Goal: Task Accomplishment & Management: Complete application form

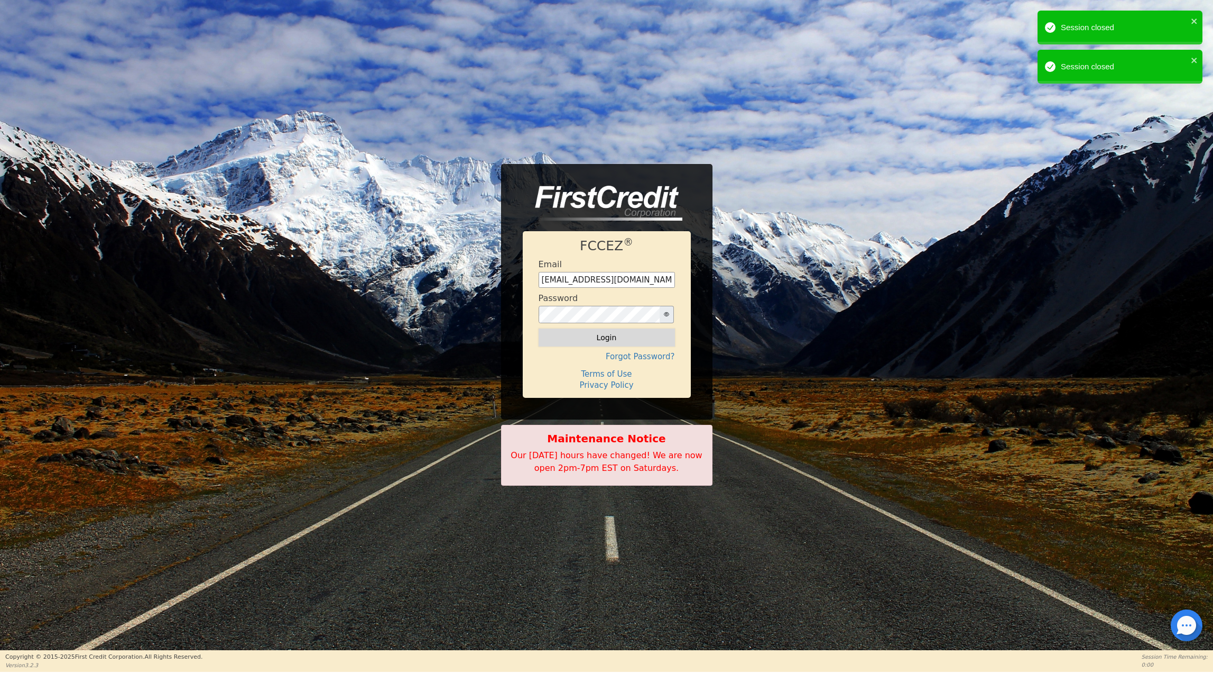
click at [598, 330] on button "Login" at bounding box center [607, 337] width 136 height 18
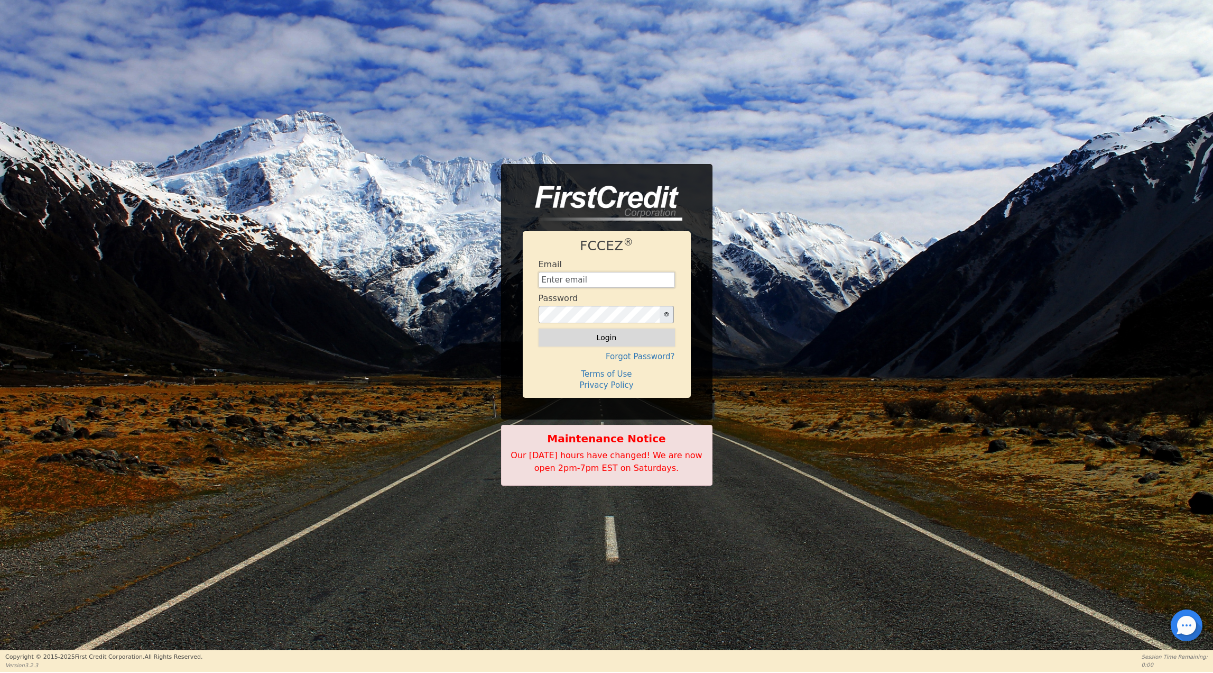
type input "[EMAIL_ADDRESS][DOMAIN_NAME]"
click at [591, 336] on button "Login" at bounding box center [607, 337] width 136 height 18
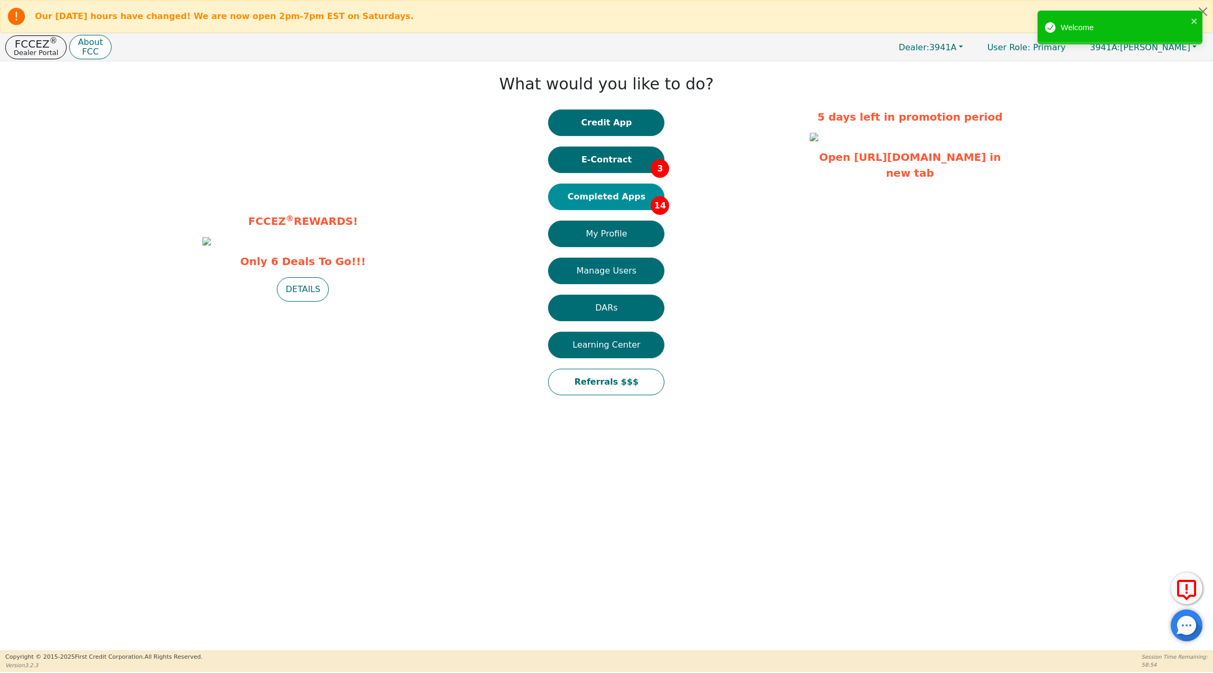
click at [610, 198] on button "Completed Apps 14" at bounding box center [606, 196] width 116 height 26
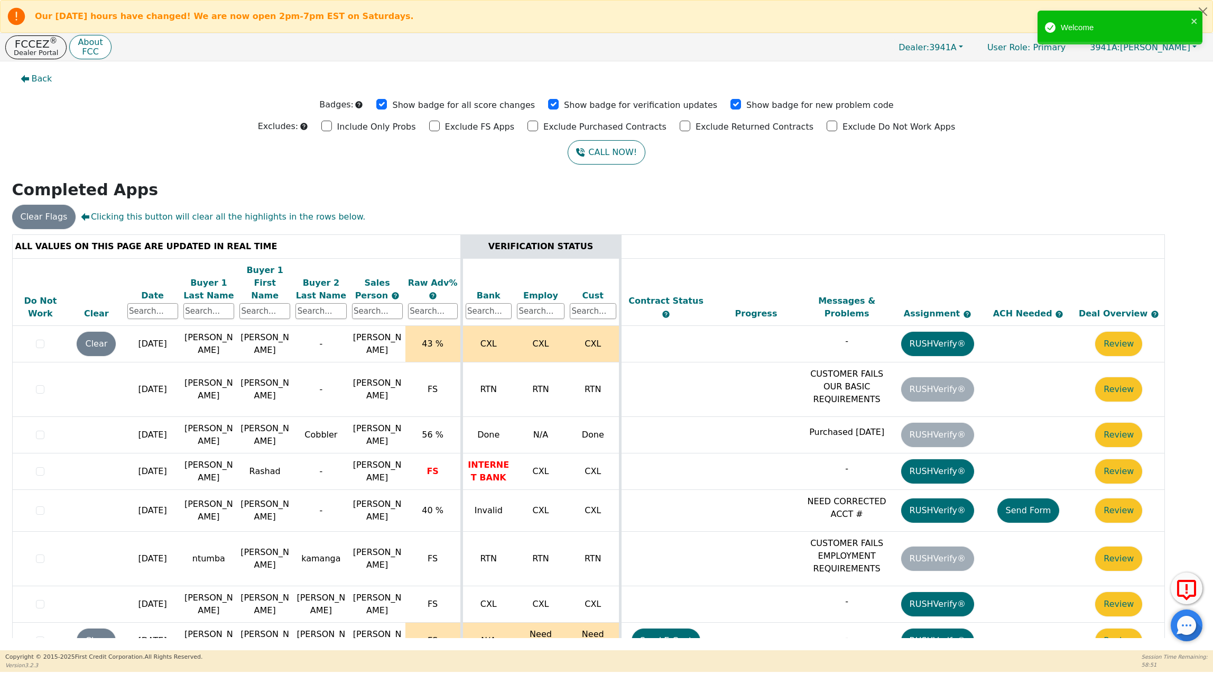
click at [151, 289] on div "Date" at bounding box center [152, 295] width 51 height 13
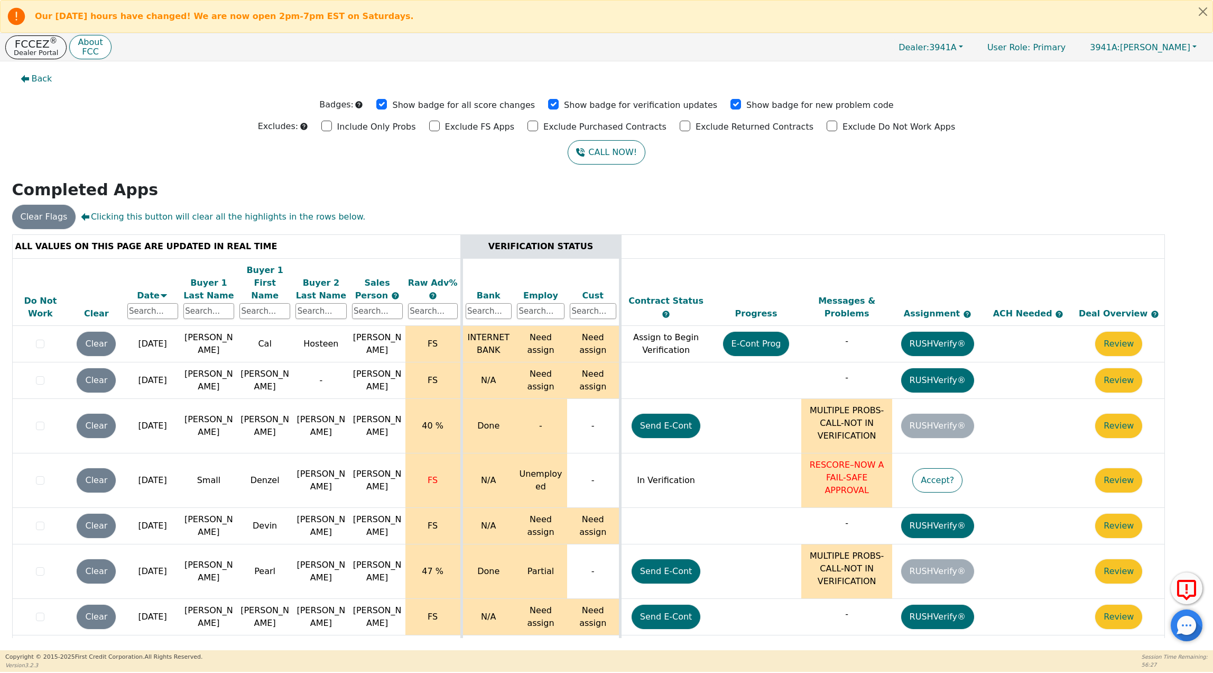
click at [26, 48] on p "FCCEZ ®" at bounding box center [36, 44] width 44 height 11
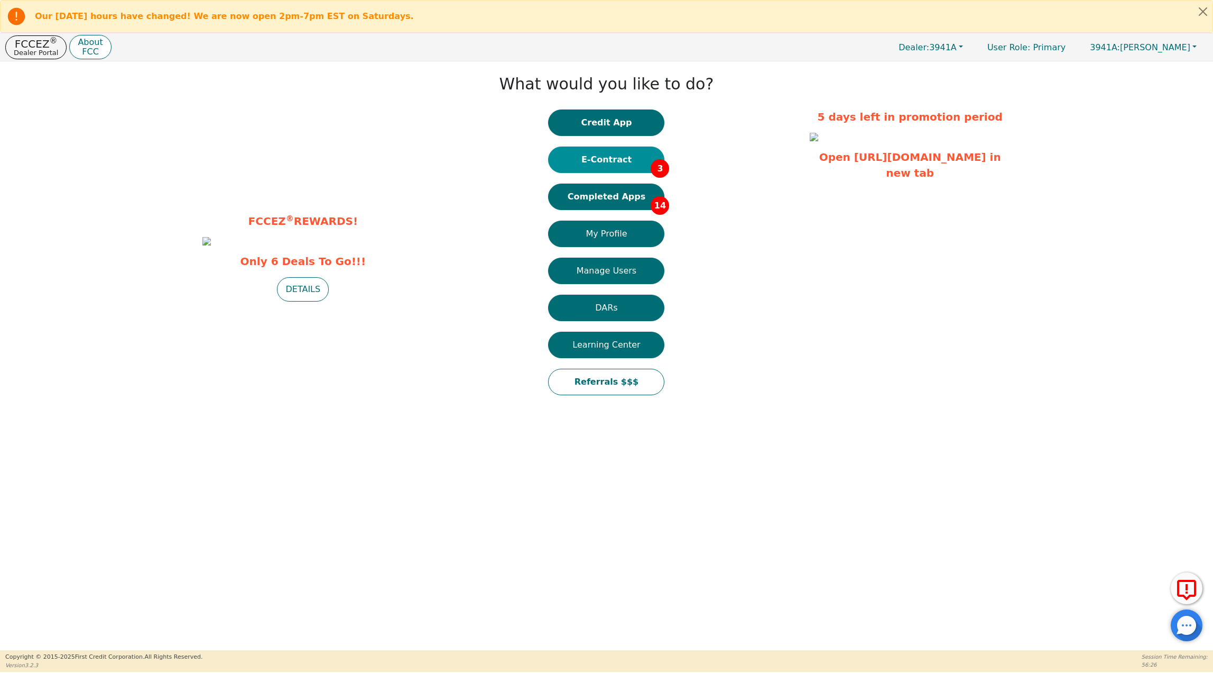
click at [626, 156] on button "E-Contract 3" at bounding box center [606, 159] width 116 height 26
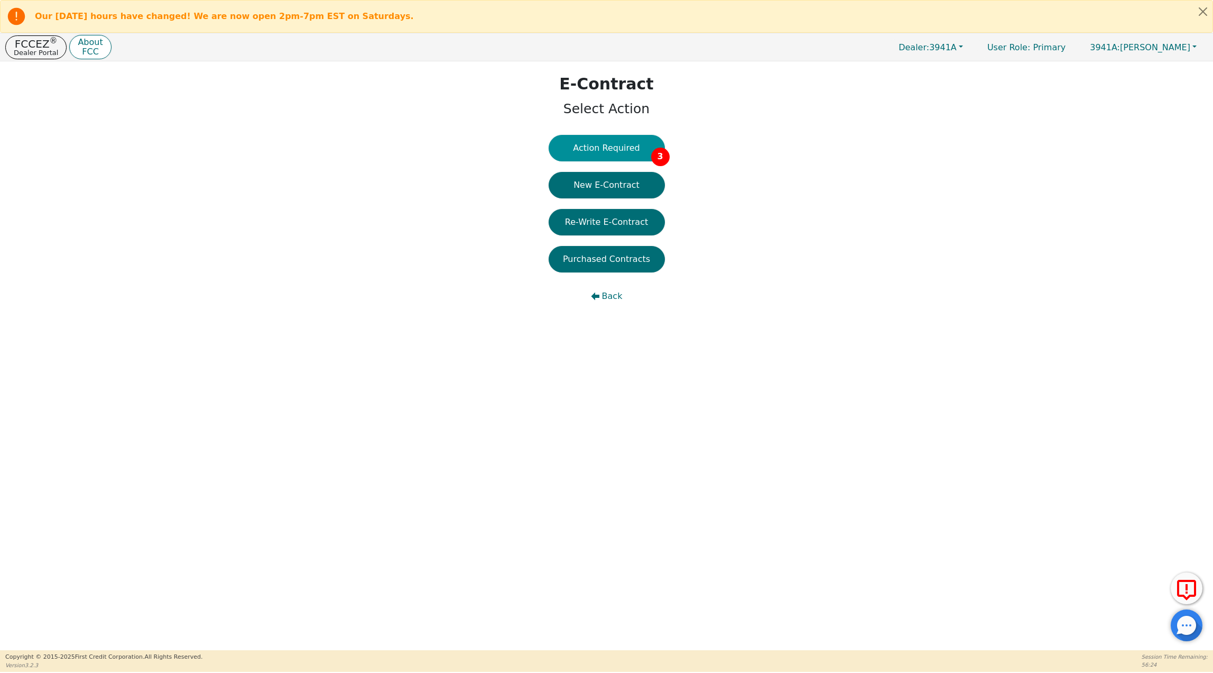
click at [599, 146] on button "Action Required 3" at bounding box center [607, 148] width 116 height 26
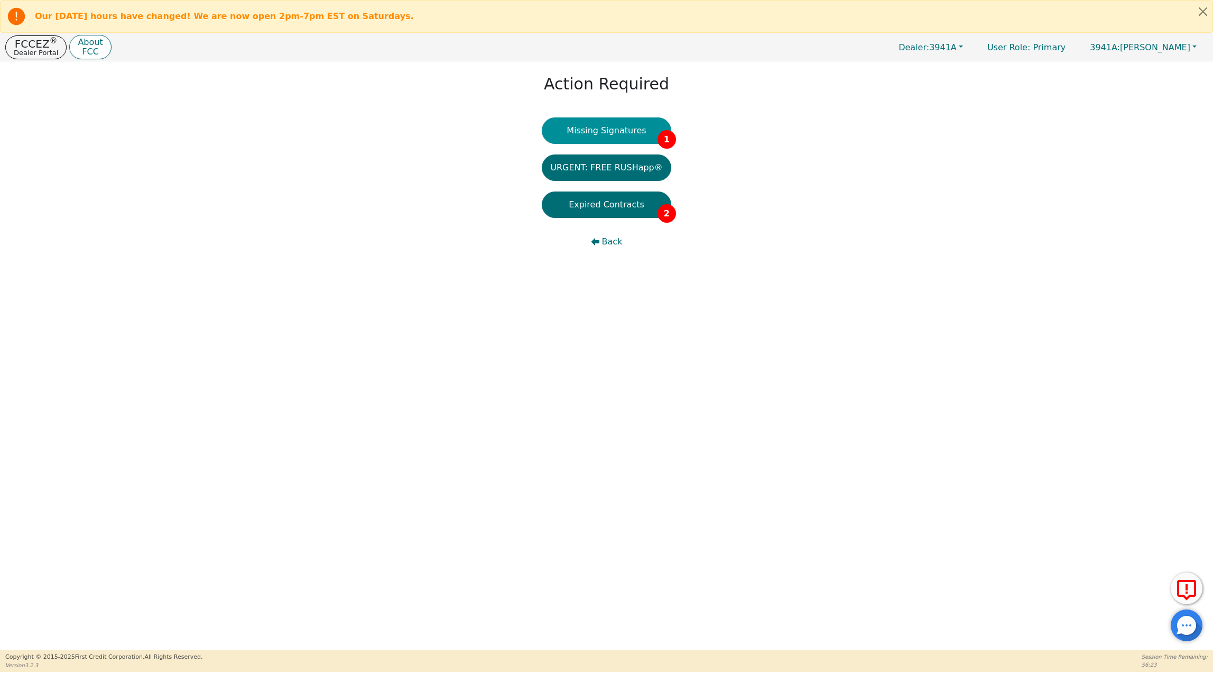
click at [599, 127] on button "Missing Signatures 1" at bounding box center [607, 130] width 130 height 26
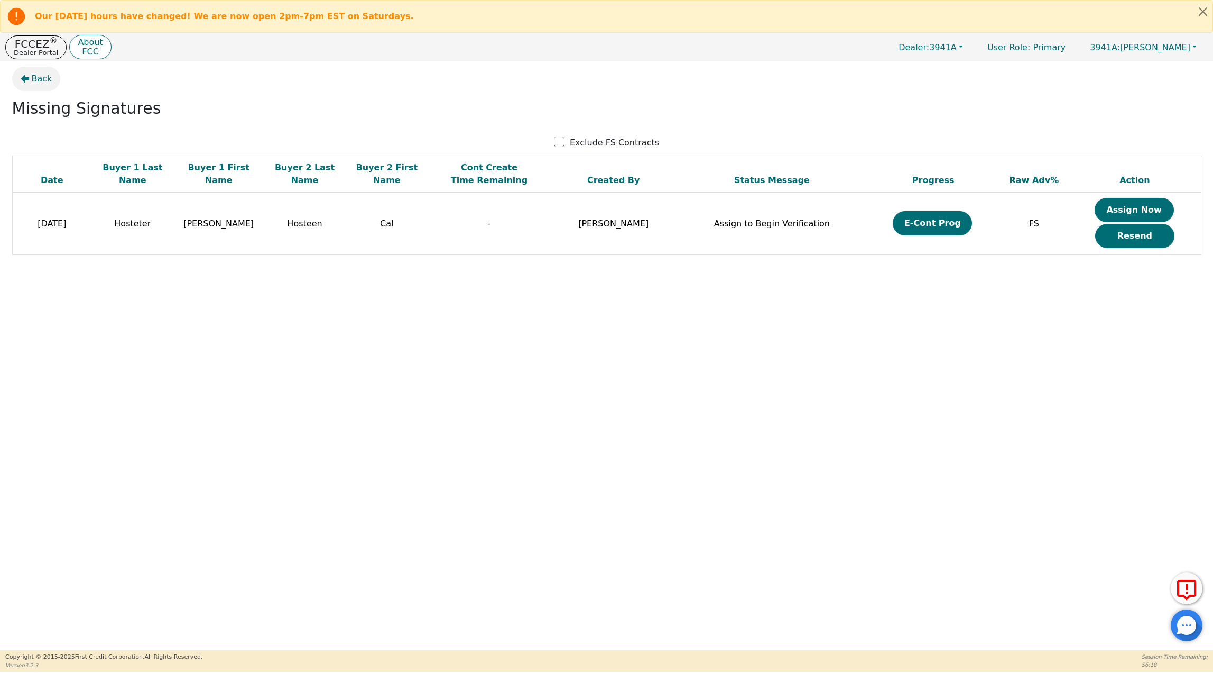
click at [35, 80] on span "Back" at bounding box center [42, 78] width 21 height 13
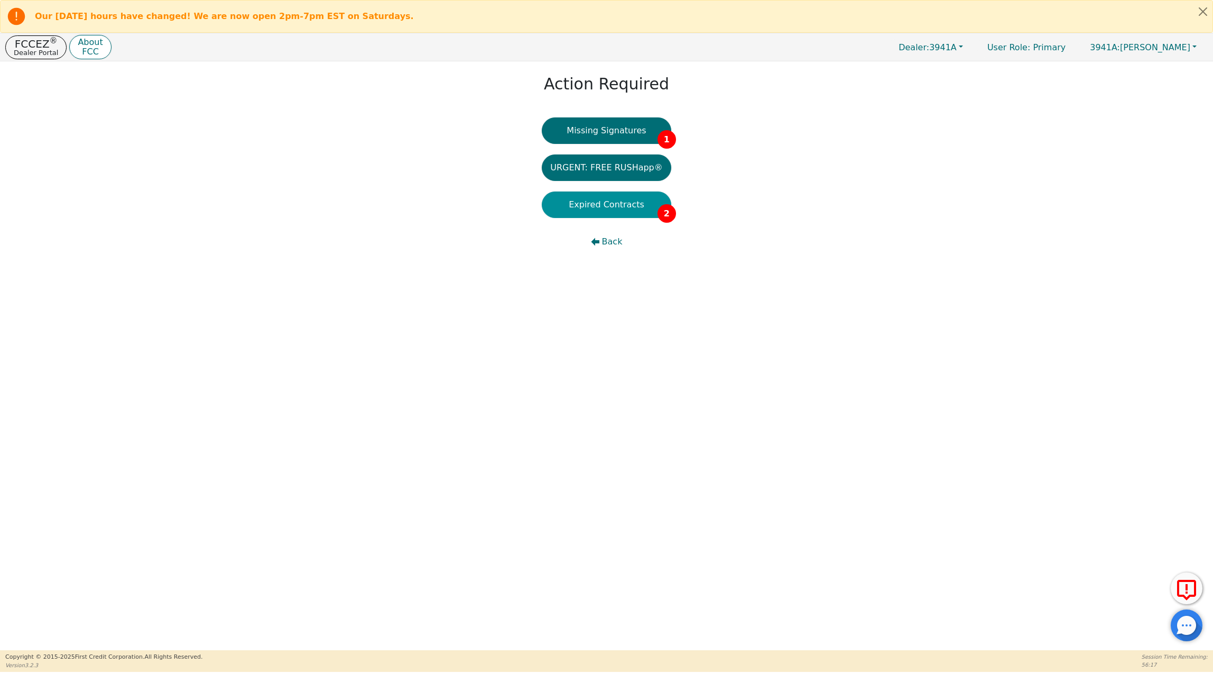
click at [604, 209] on button "Expired Contracts 2" at bounding box center [607, 204] width 130 height 26
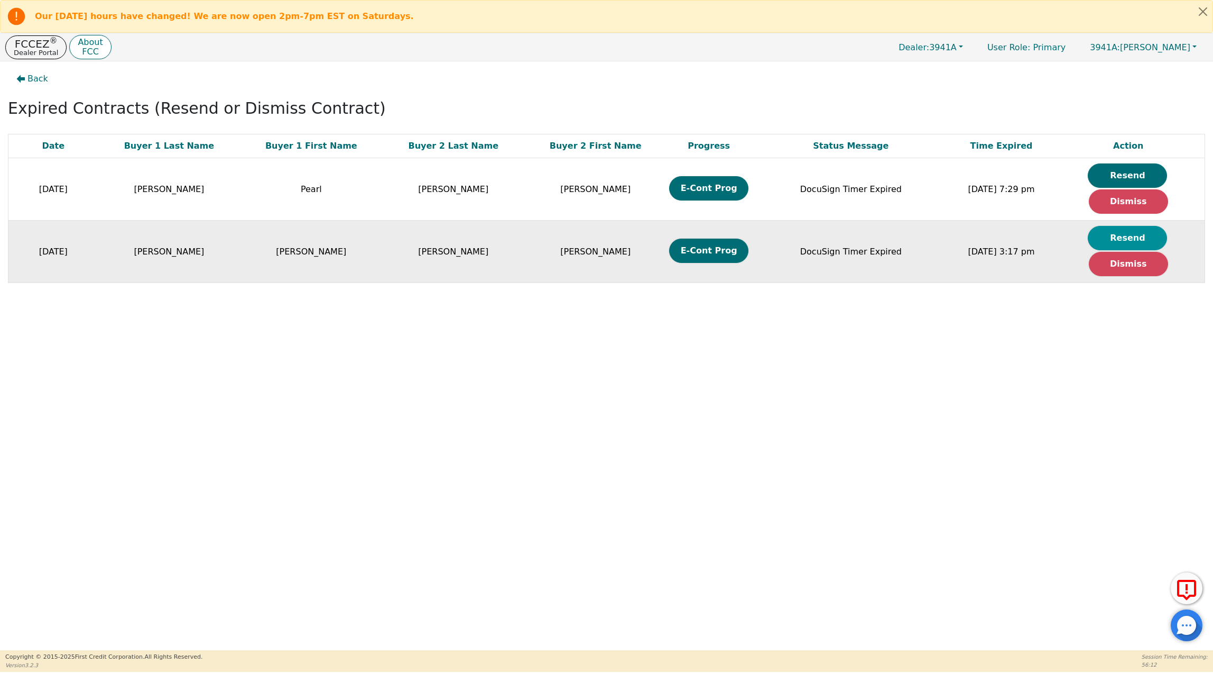
click at [1128, 240] on button "Resend" at bounding box center [1127, 238] width 79 height 24
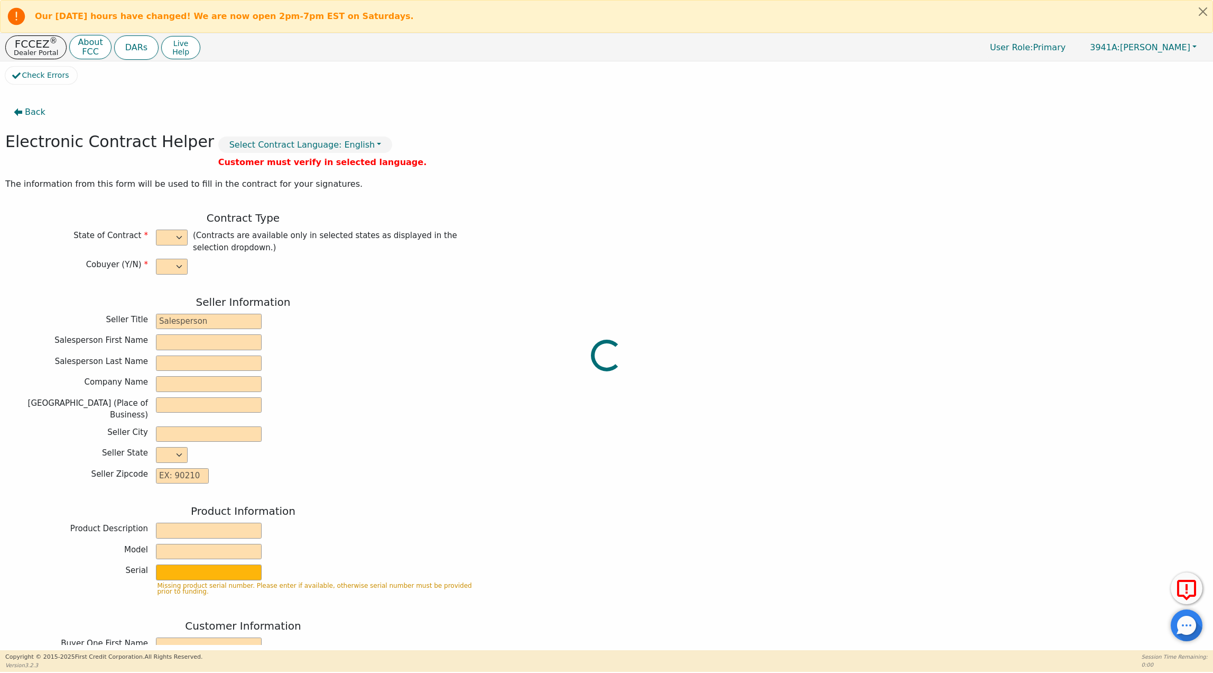
select select "y"
type input "Finance Manager"
type input "Ashley"
type input "Kovara"
type input "SOUTH MOUNTAIN DBA AZ DIST"
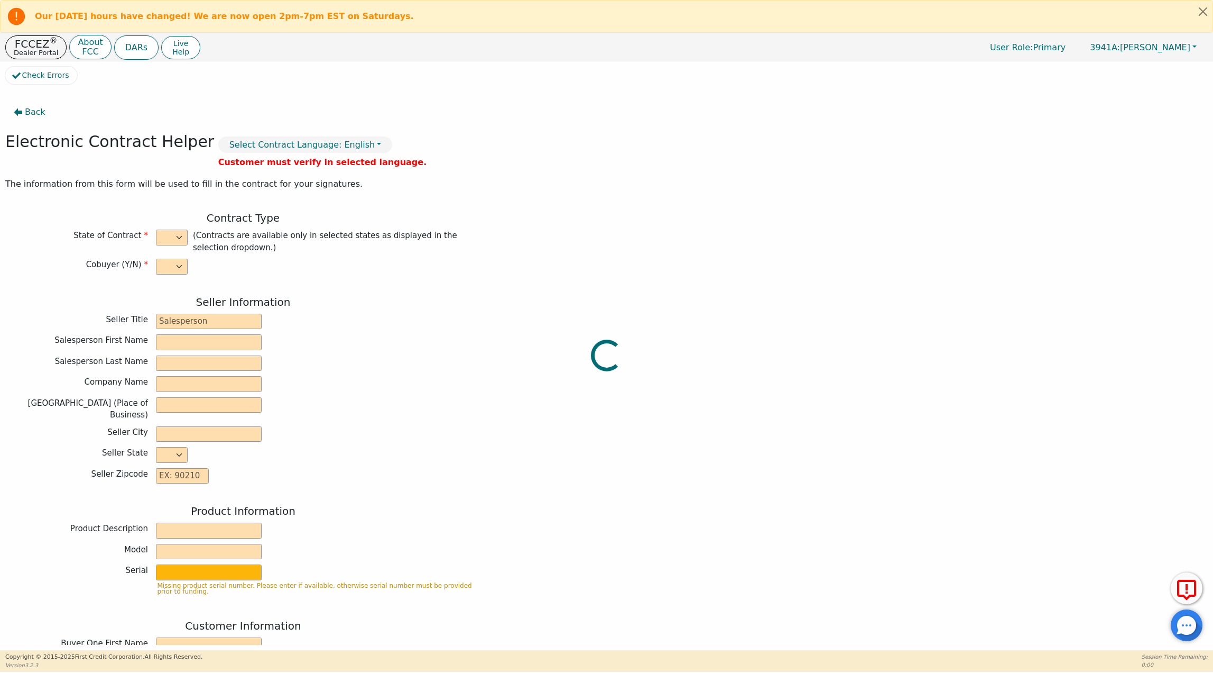
type input "125 W GEMINI DR SUITE E-2"
type input "TEMPE"
select select "AZ"
type input "85283"
type input "Rainbow"
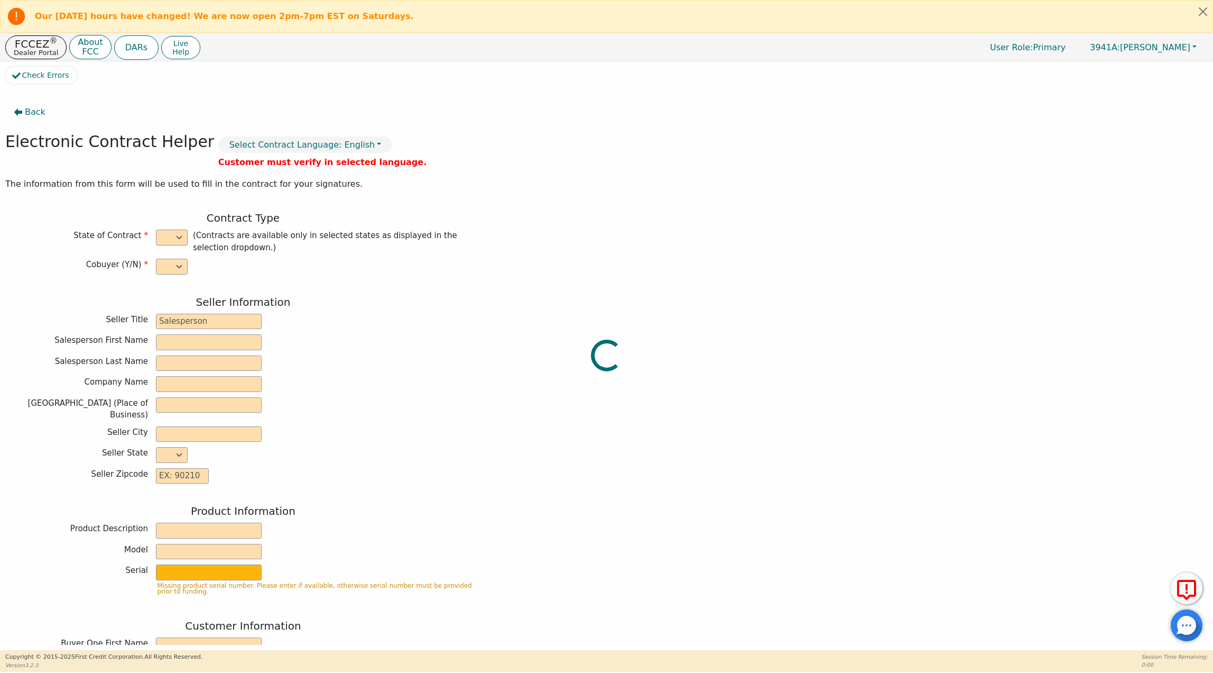
type input "SRX"
type input "22794130"
type input "Leonard"
type input "patterson"
type input "feepatt1@aol.com"
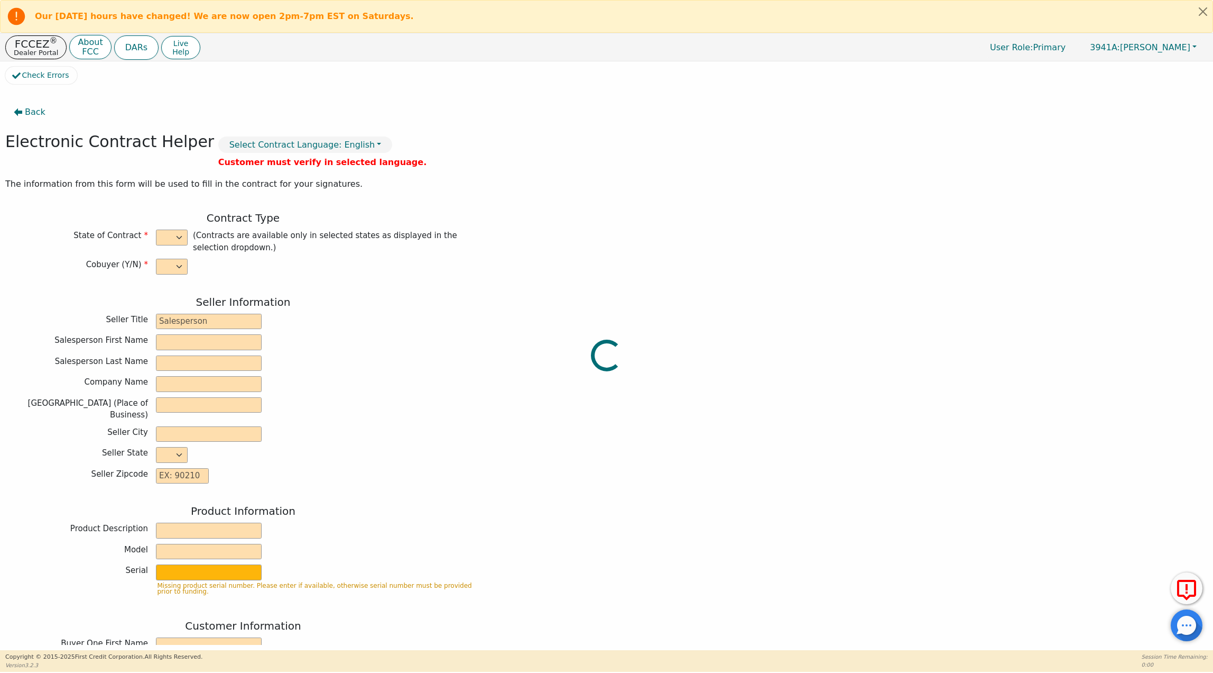
type input "feepatt1@aol.com"
type input "Felicia"
type input "McMullen"
type input "feepatti@aol.com"
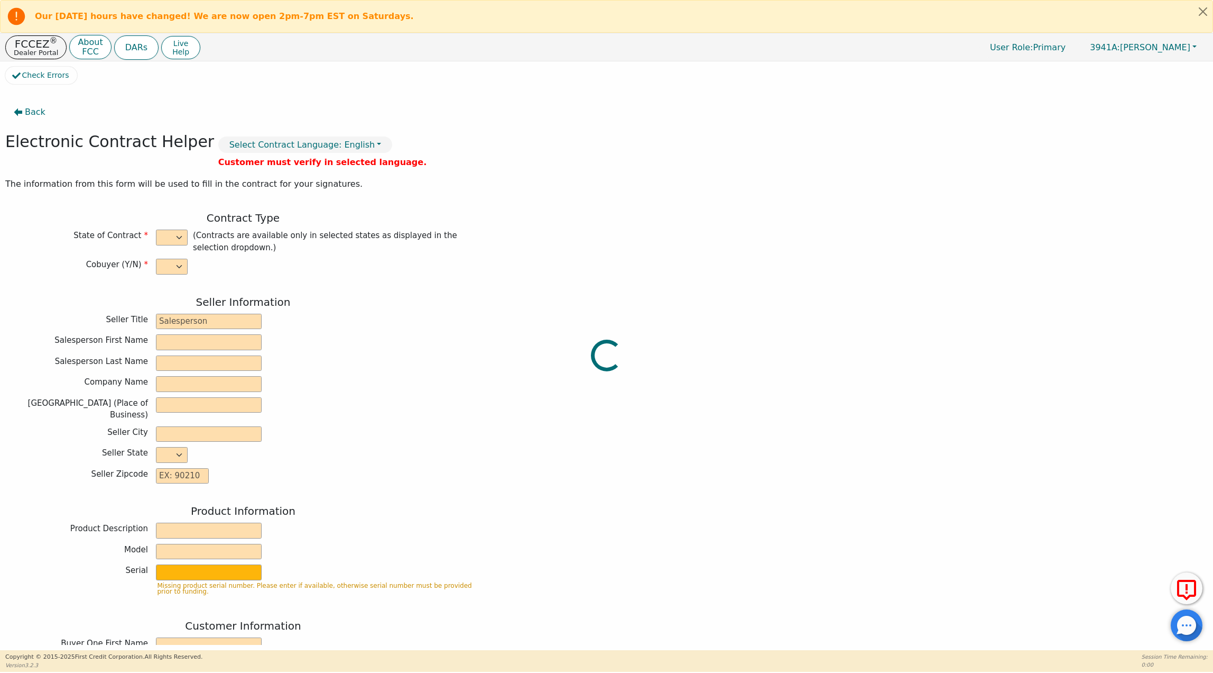
type input "3107 e ridgewood ln"
type input "gilbert"
type input "maricopa"
select select "AZ"
type input "85298"
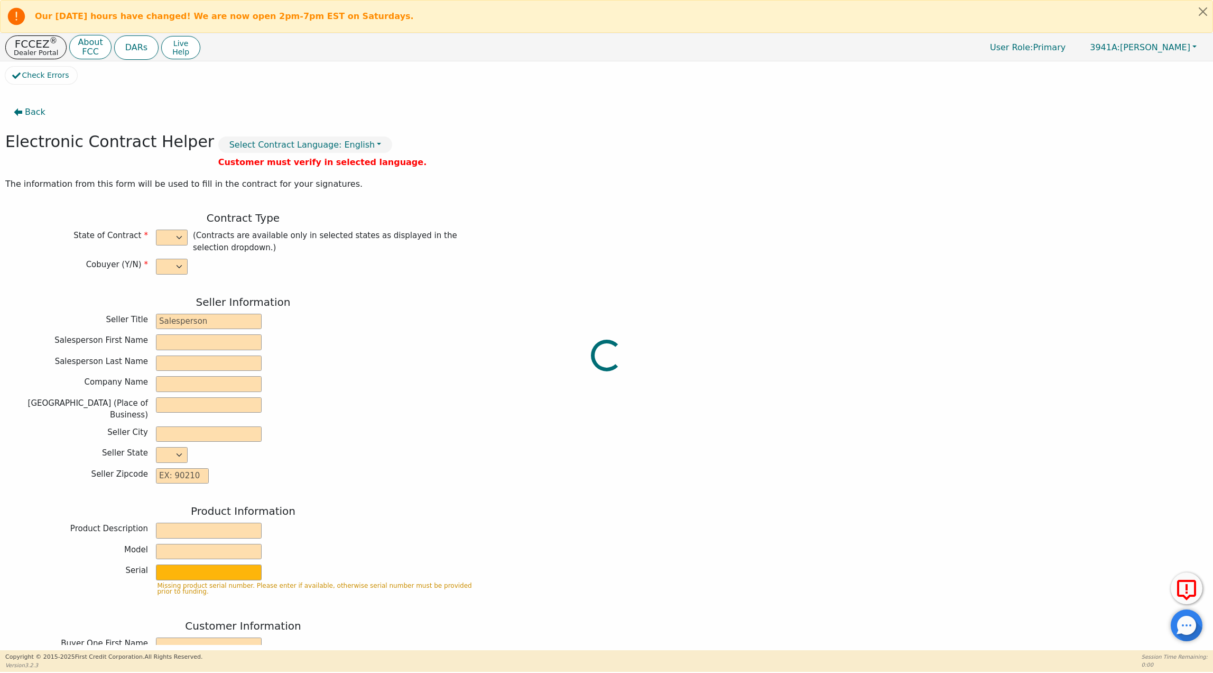
type input "2025-09-26"
type input "21.98"
type input "2025-10-23"
type input "36"
type input "0"
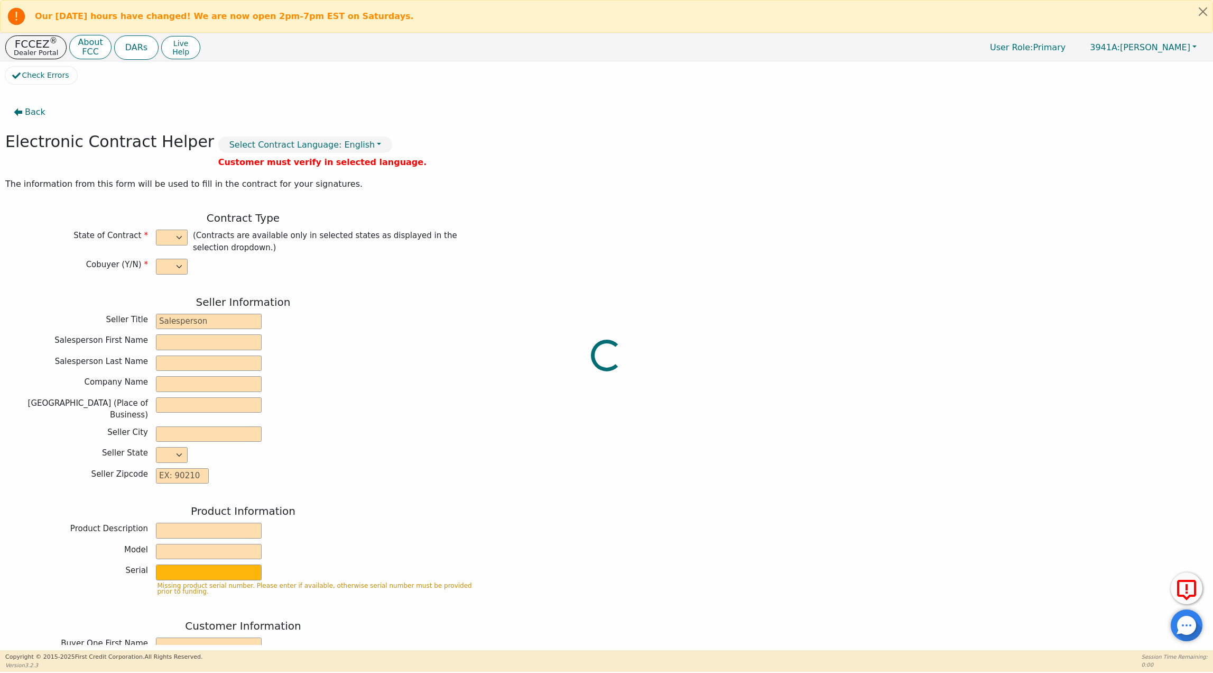
type input "3775.00"
type input "8.60"
type input "324.65"
checkbox input "true"
type input "0.00"
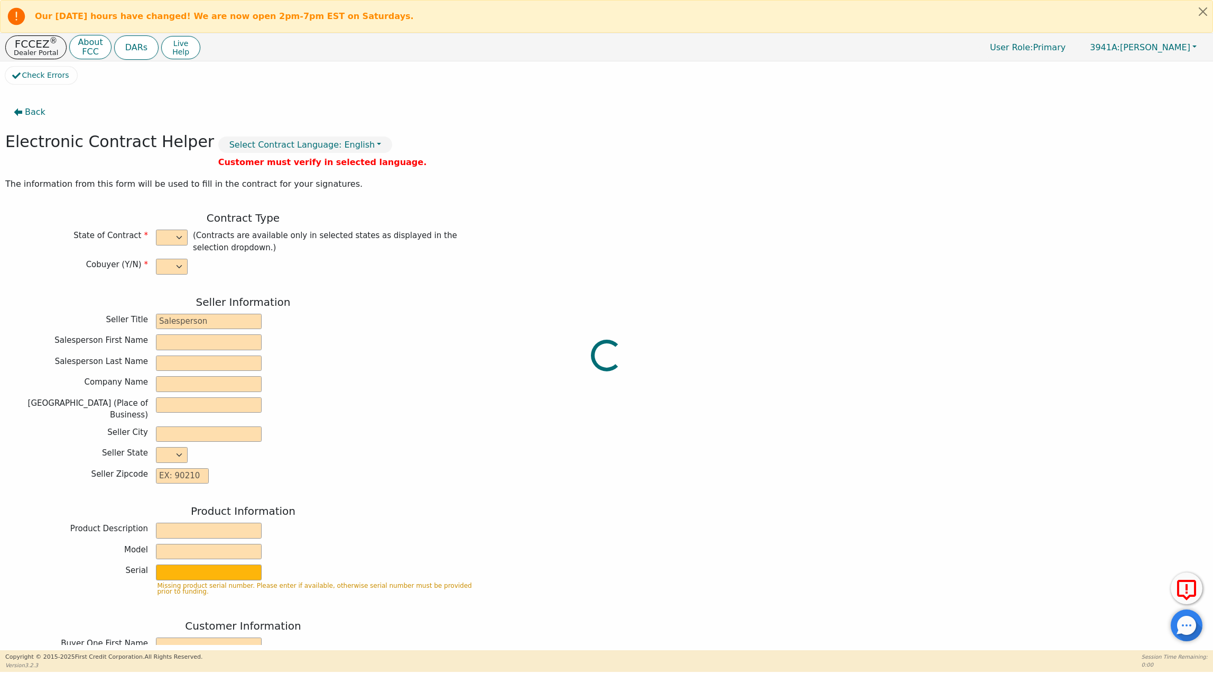
type input "0.00"
type input "4099.65"
type input "5635.08"
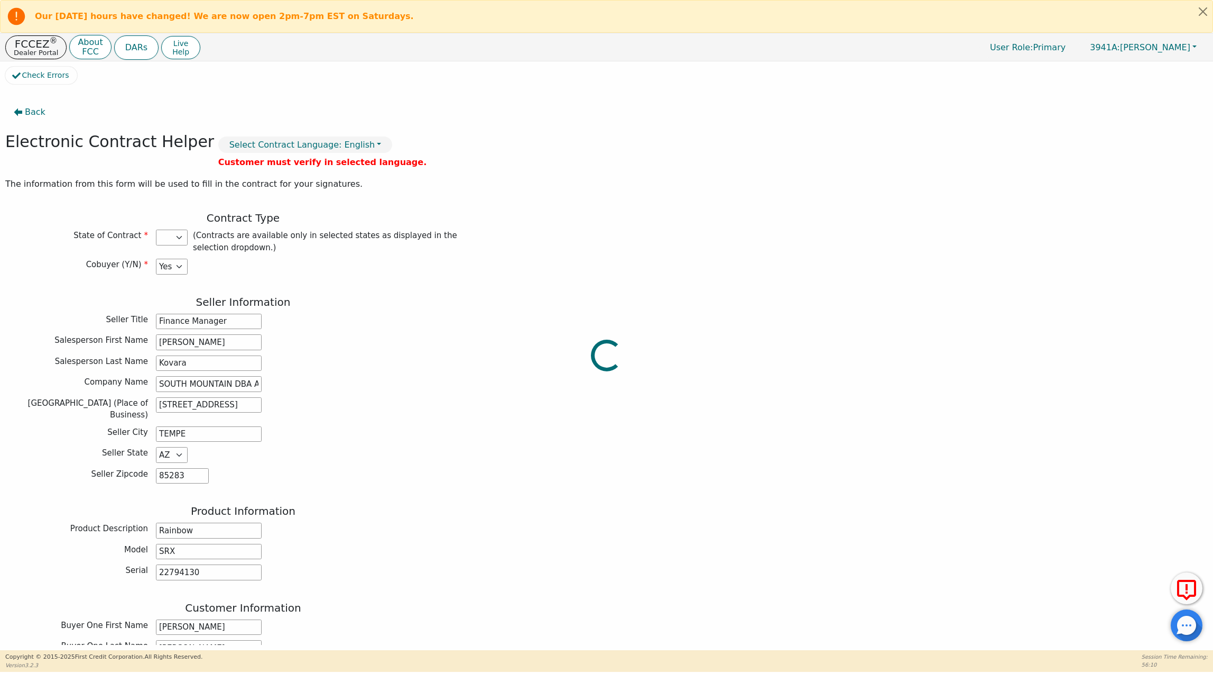
select select "AZ"
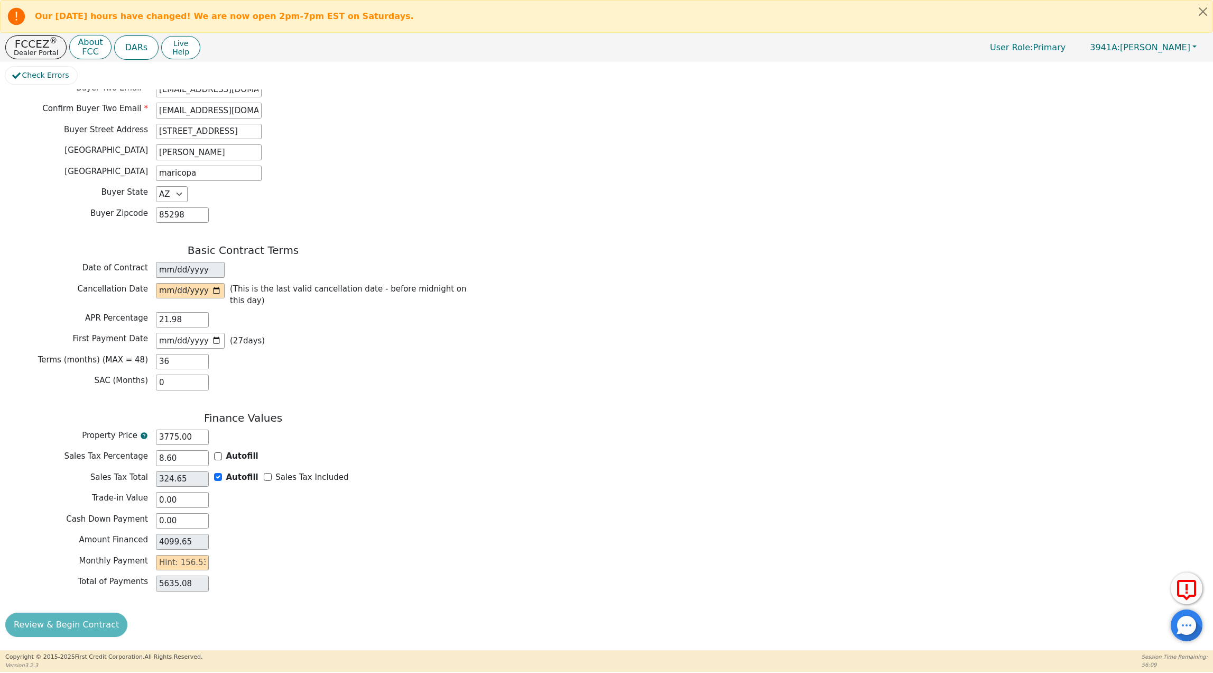
scroll to position [676, 0]
click at [218, 285] on input "date" at bounding box center [190, 291] width 69 height 16
type input "2025-09-30"
click at [169, 560] on input "text" at bounding box center [182, 563] width 53 height 16
type input "15"
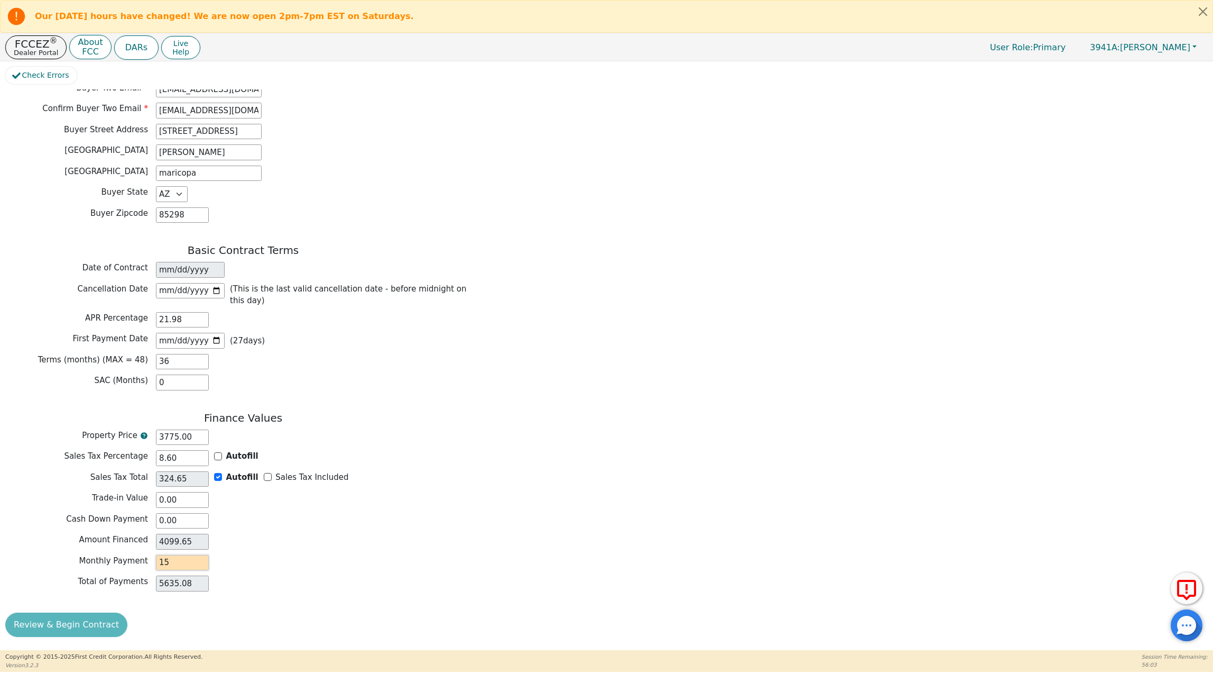
type input "540.00"
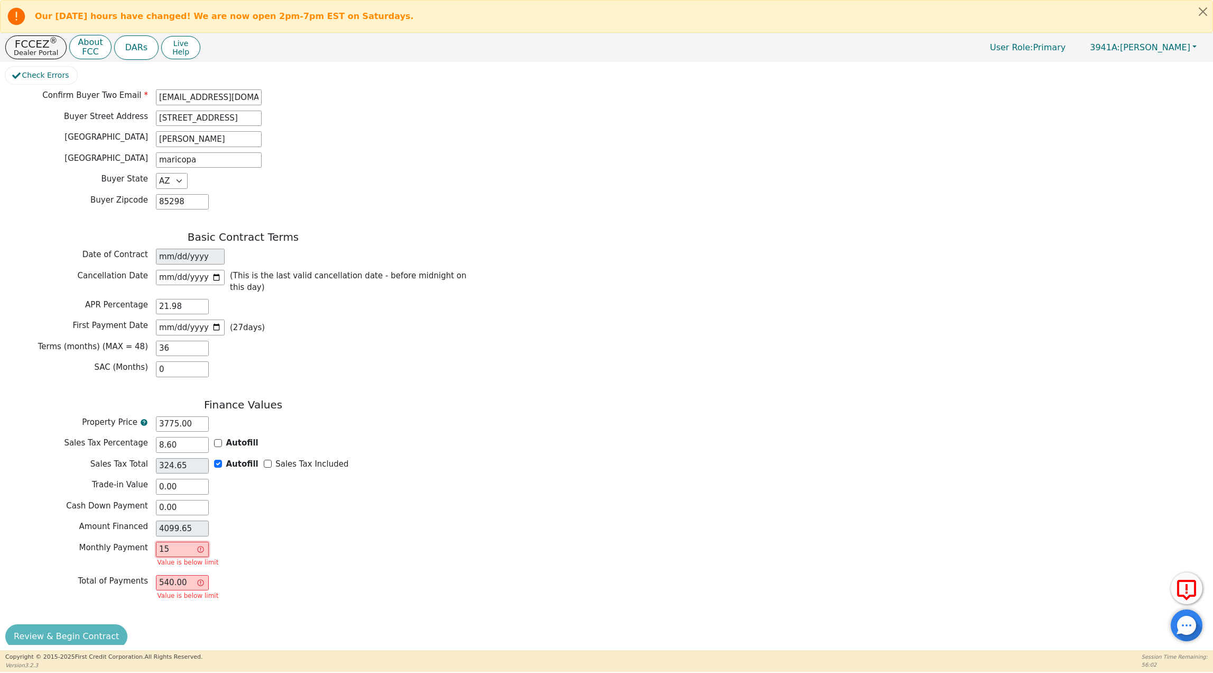
type input "156"
type input "5616.00"
type input "156.5"
type input "5634.00"
type input "156.53"
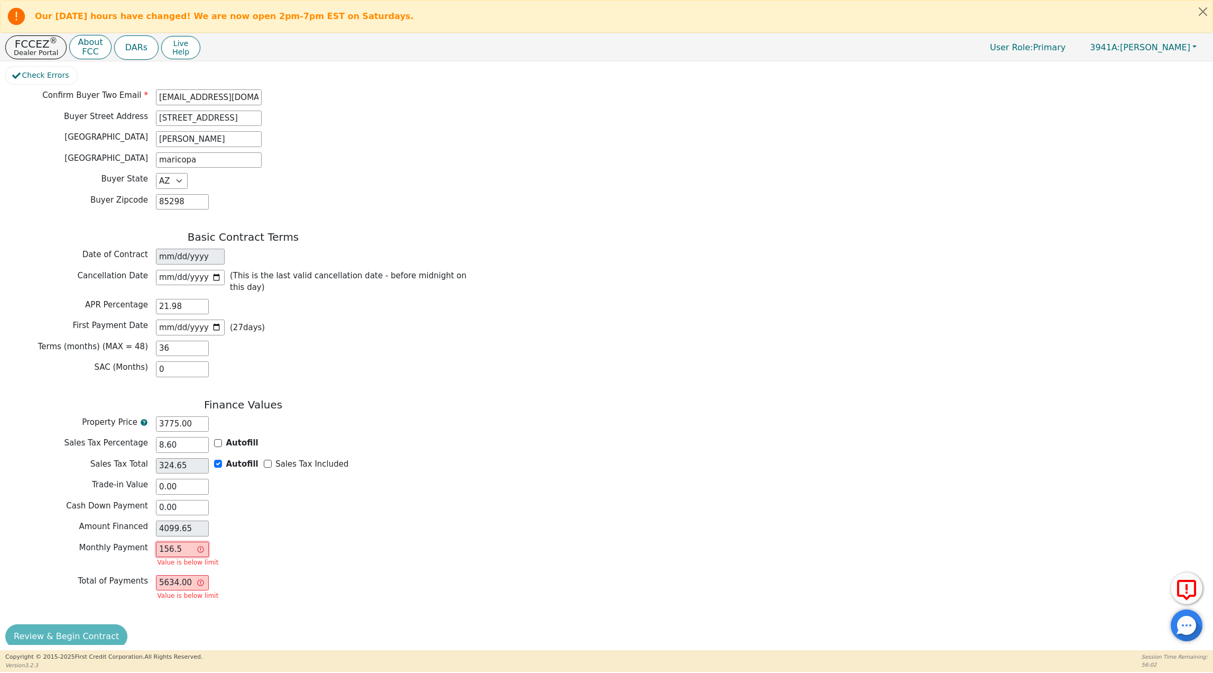
type input "5635.08"
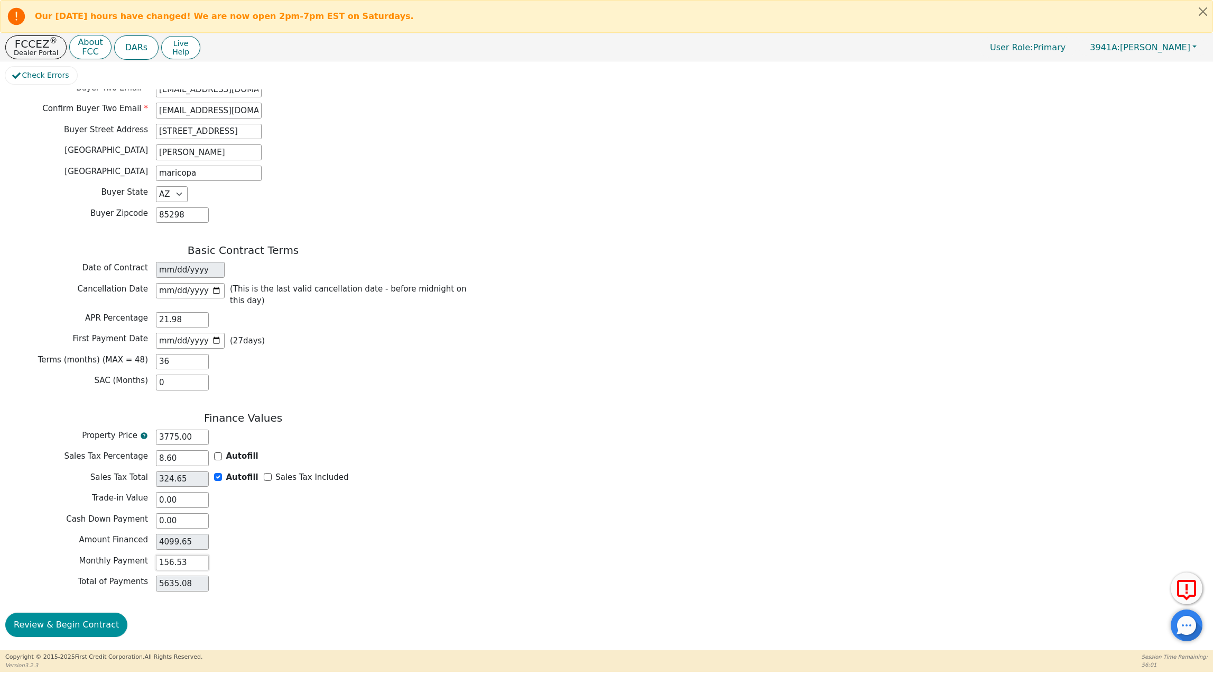
type input "156.53"
click at [69, 627] on button "Review & Begin Contract" at bounding box center [66, 624] width 122 height 24
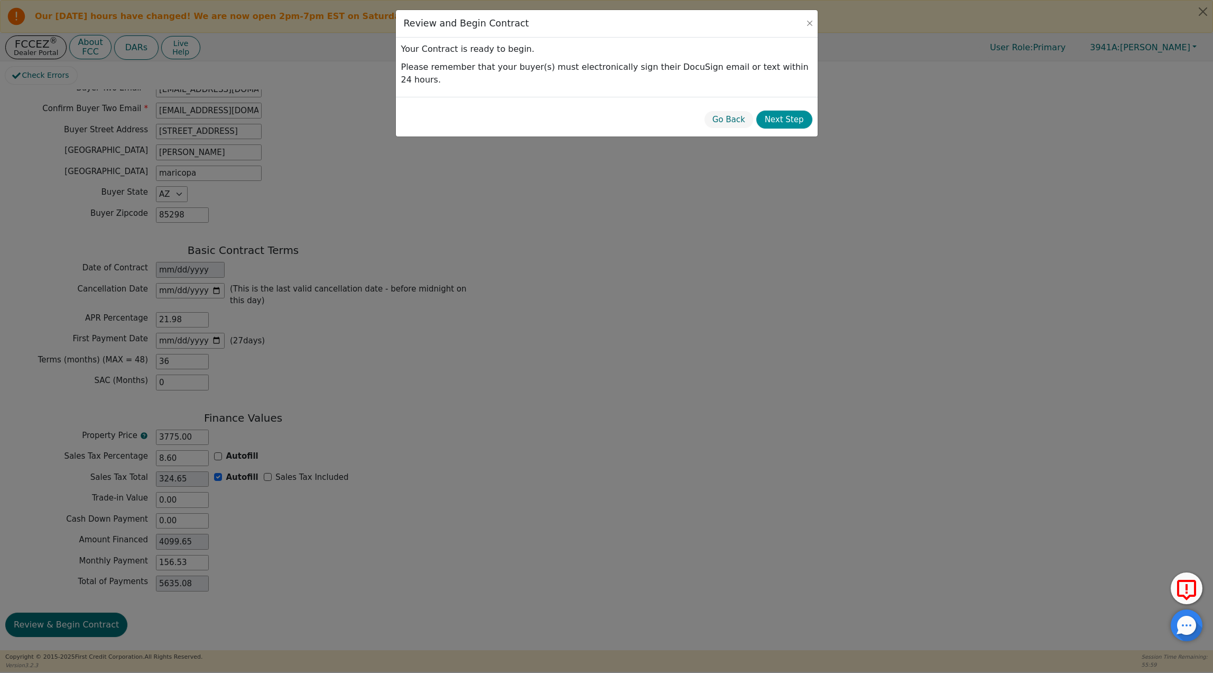
click at [786, 111] on button "Next Step" at bounding box center [785, 119] width 56 height 19
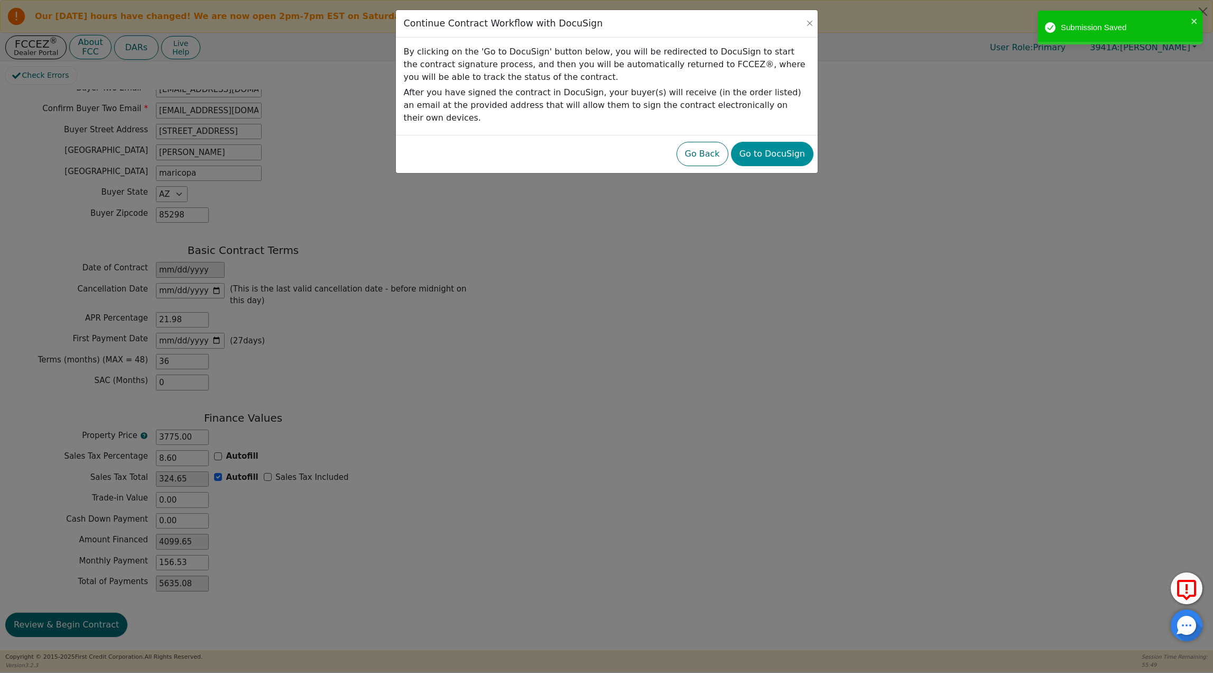
click at [769, 144] on button "Go to DocuSign" at bounding box center [772, 154] width 82 height 24
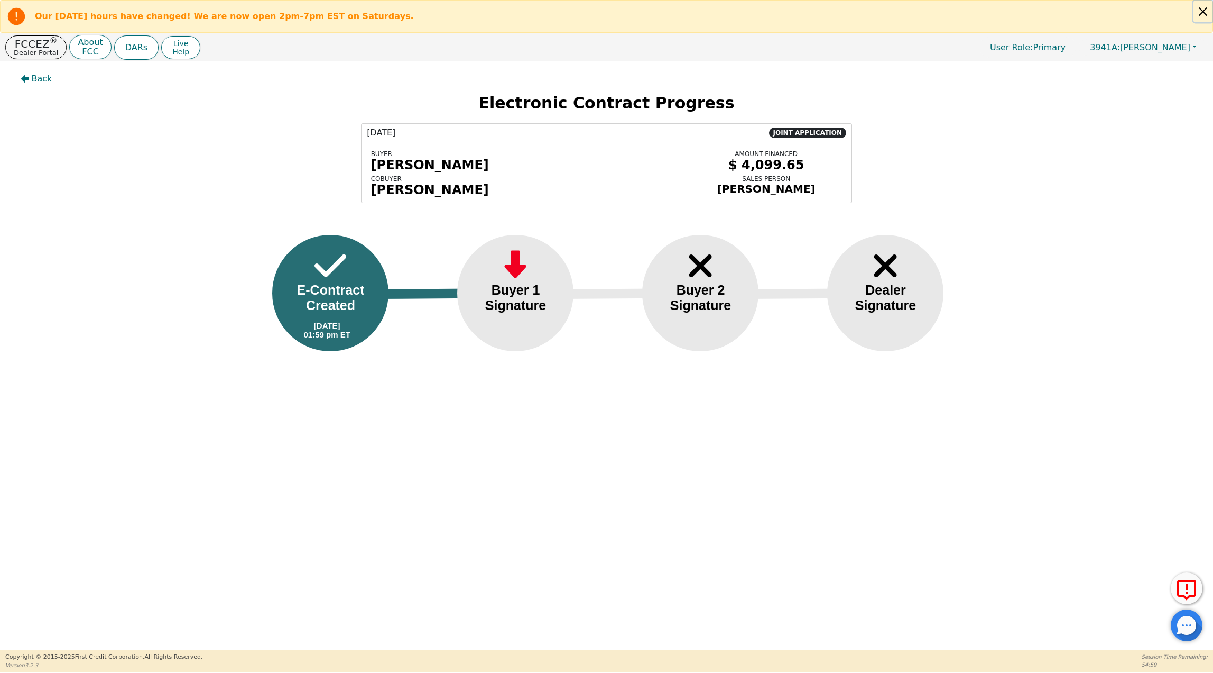
click at [1201, 8] on button "Close alert" at bounding box center [1203, 12] width 19 height 22
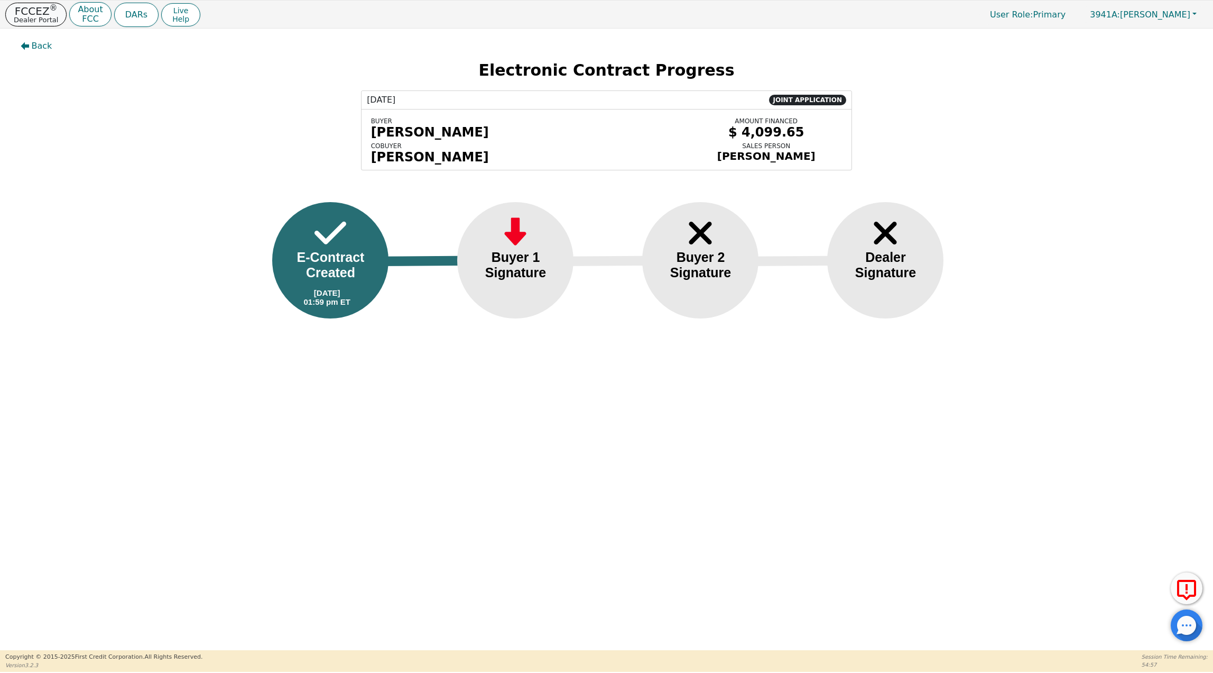
click at [29, 8] on p "FCCEZ ®" at bounding box center [36, 11] width 44 height 11
